Goal: Task Accomplishment & Management: Manage account settings

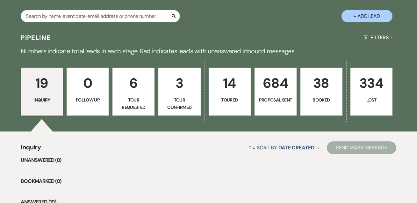
click at [359, 94] on link "334 Lost" at bounding box center [372, 92] width 42 height 48
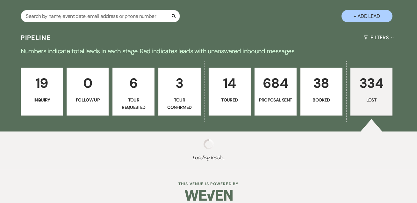
click at [316, 86] on p "38" at bounding box center [322, 82] width 34 height 21
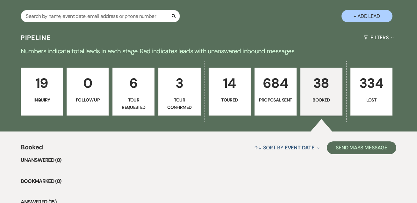
click at [310, 91] on p "38" at bounding box center [322, 82] width 34 height 21
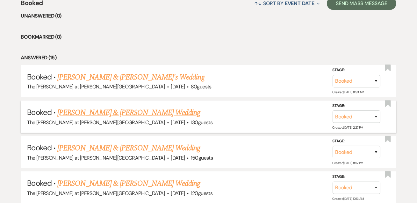
scroll to position [270, 0]
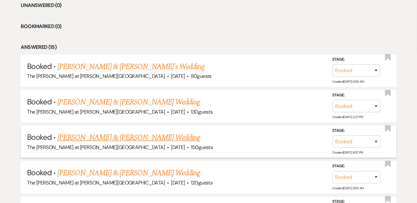
click at [121, 136] on link "[PERSON_NAME] & [PERSON_NAME] Wedding" at bounding box center [128, 137] width 143 height 11
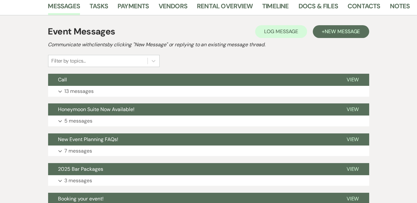
scroll to position [75, 0]
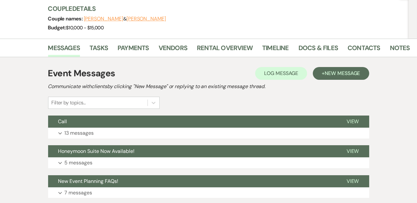
click at [405, 56] on div "Messages Tasks Payments Vendors Rental Overview Timeline Docs & Files Contacts …" at bounding box center [208, 198] width 417 height 318
click at [401, 46] on link "Notes" at bounding box center [400, 50] width 20 height 14
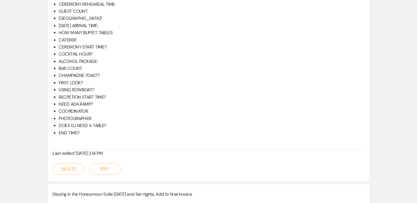
scroll to position [191, 0]
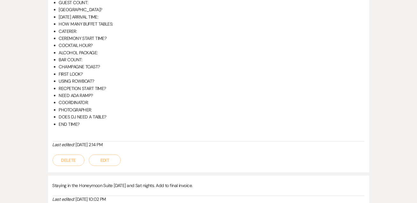
click at [68, 158] on button "Delete" at bounding box center [69, 159] width 32 height 11
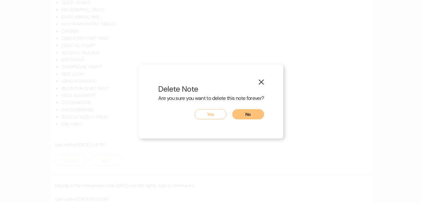
click at [246, 114] on button "No" at bounding box center [248, 114] width 32 height 10
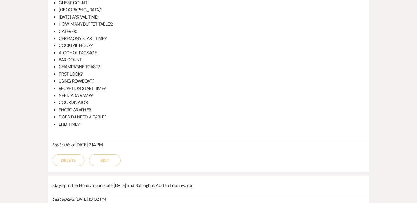
click at [115, 159] on button "Edit" at bounding box center [105, 159] width 32 height 11
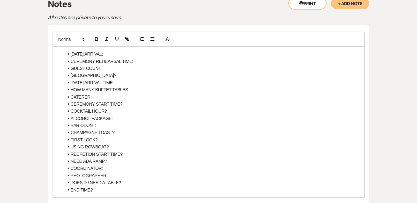
scroll to position [114, 0]
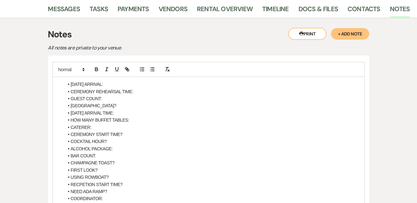
click at [144, 105] on li "[GEOGRAPHIC_DATA]?" at bounding box center [212, 105] width 296 height 7
click at [116, 83] on li "[DATE] ARRIVAL:" at bounding box center [212, 84] width 296 height 7
